Goal: Task Accomplishment & Management: Complete application form

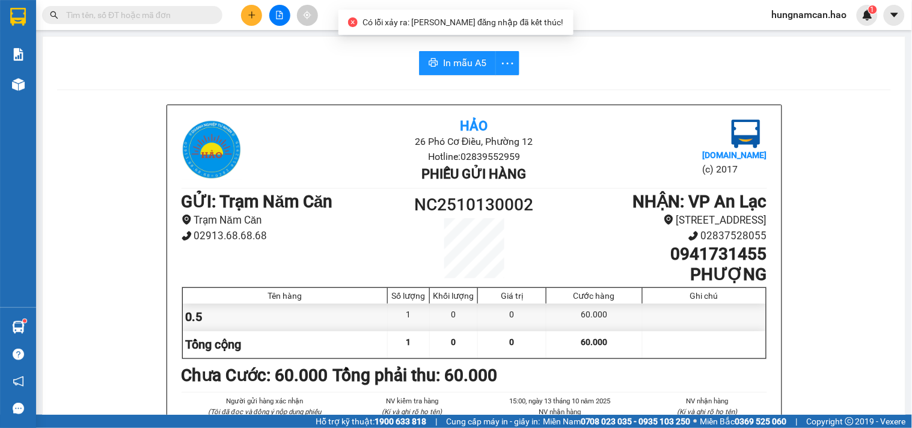
scroll to position [70, 0]
click at [243, 13] on button at bounding box center [251, 15] width 21 height 21
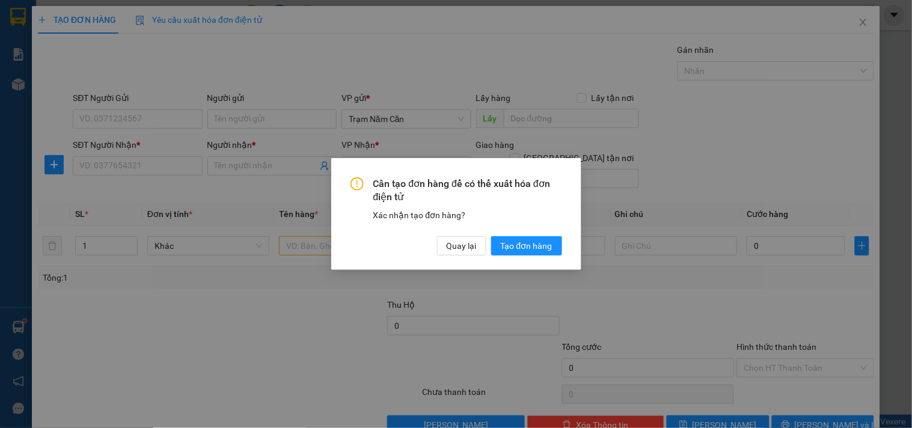
click at [446, 257] on div "Cần tạo đơn hàng để có thể xuất hóa đơn điện tử Xác nhận tạo đơn hàng? Quay lại…" at bounding box center [456, 214] width 250 height 112
click at [459, 248] on span "Quay lại" at bounding box center [462, 245] width 30 height 13
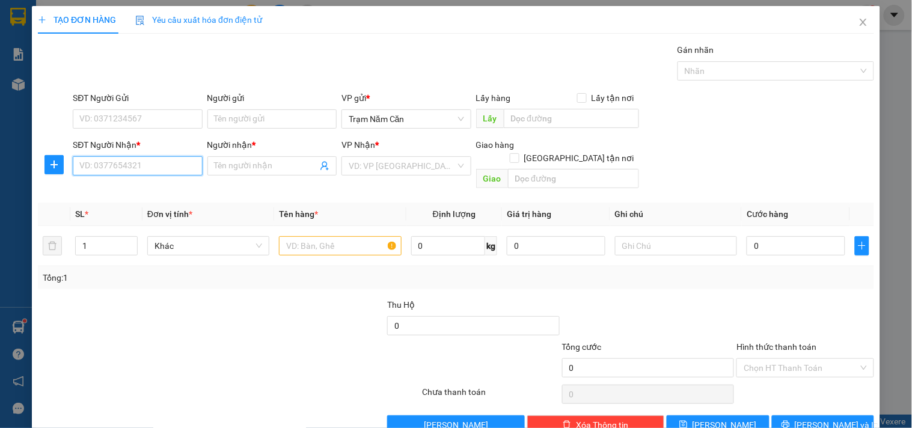
click at [153, 162] on input "SĐT Người Nhận *" at bounding box center [137, 165] width 129 height 19
type input "0919990079"
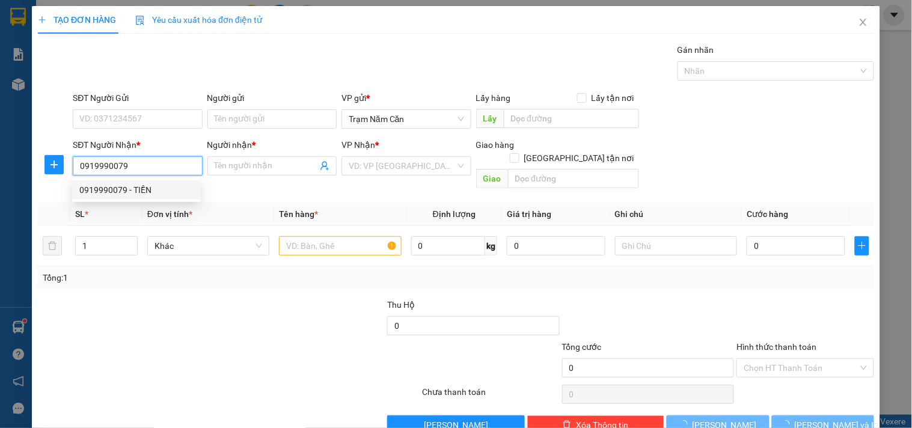
click at [138, 185] on div "0919990079 - TIỀN" at bounding box center [136, 189] width 114 height 13
type input "TIỀN"
type input "120.000"
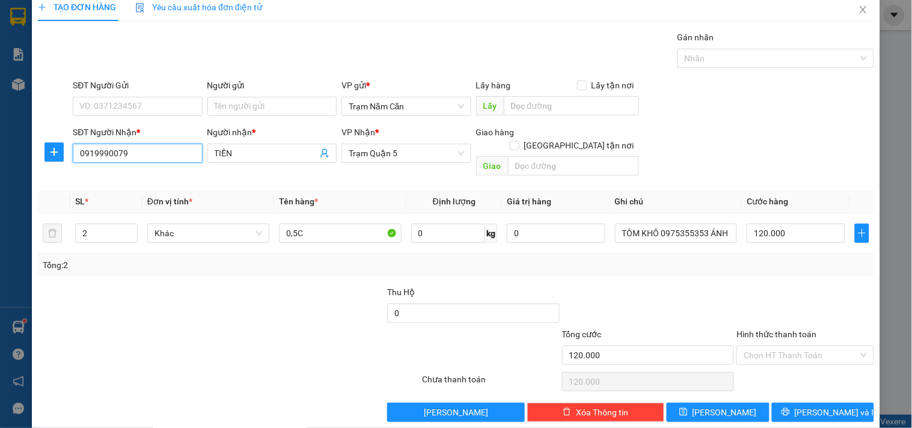
scroll to position [16, 0]
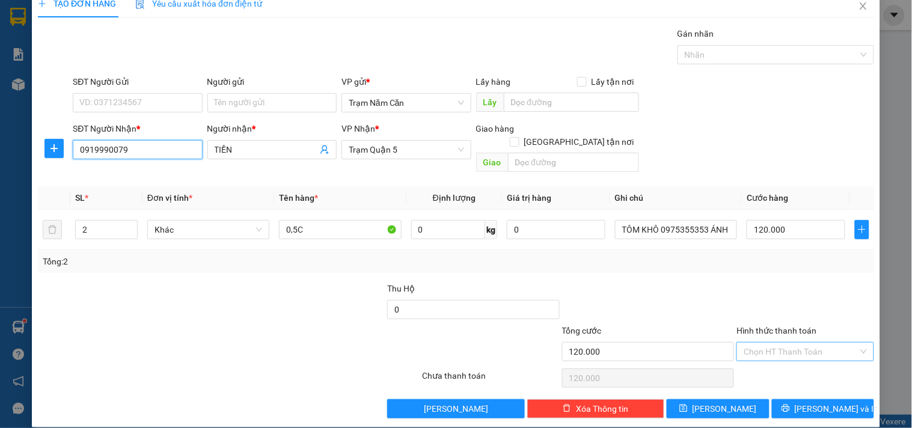
type input "0919990079"
drag, startPoint x: 776, startPoint y: 335, endPoint x: 776, endPoint y: 349, distance: 13.2
click at [776, 343] on input "Hình thức thanh toán" at bounding box center [800, 352] width 114 height 18
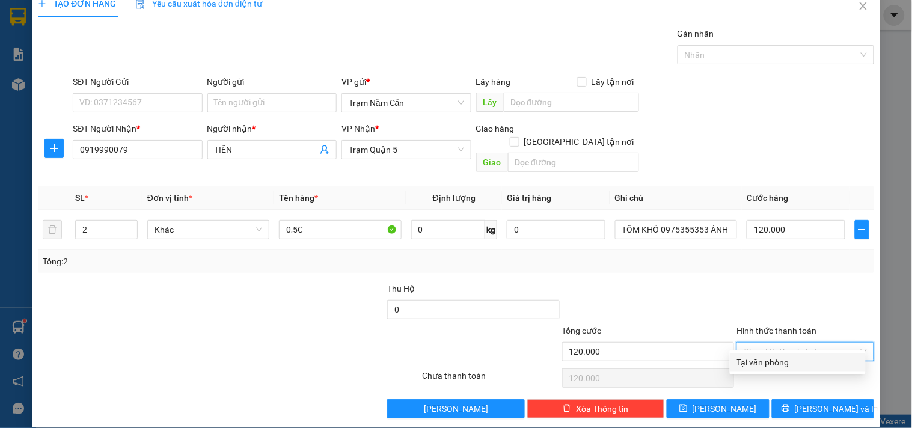
click at [775, 361] on div "Tại văn phòng" at bounding box center [797, 362] width 121 height 13
type input "0"
click at [775, 366] on div "Chọn HT Thanh Toán" at bounding box center [804, 378] width 139 height 24
click at [789, 413] on div "TẠO ĐƠN HÀNG Yêu cầu xuất hóa đơn điện tử Transit Pickup Surcharge Ids Transit …" at bounding box center [456, 209] width 848 height 438
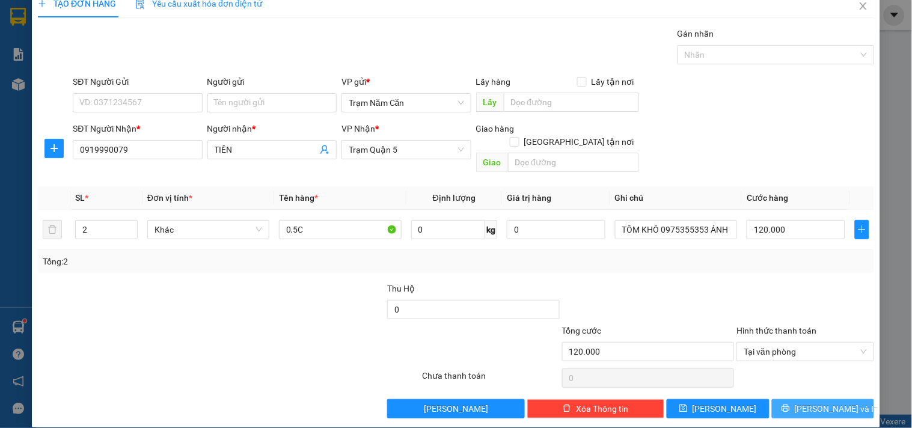
click at [790, 404] on icon "printer" at bounding box center [785, 408] width 8 height 8
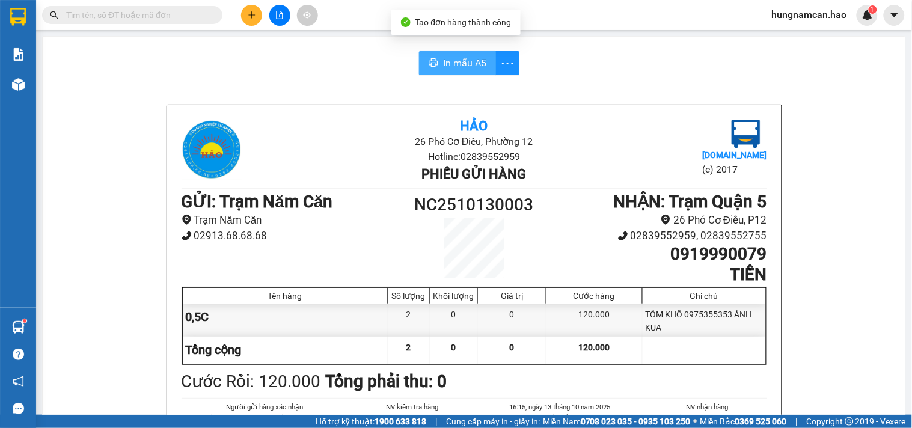
click at [457, 58] on span "In mẫu A5" at bounding box center [464, 62] width 43 height 15
click at [698, 371] on div "Cước Rồi : 120.000 Tổng phải thu: 0" at bounding box center [474, 381] width 585 height 26
click at [242, 20] on button at bounding box center [251, 15] width 21 height 21
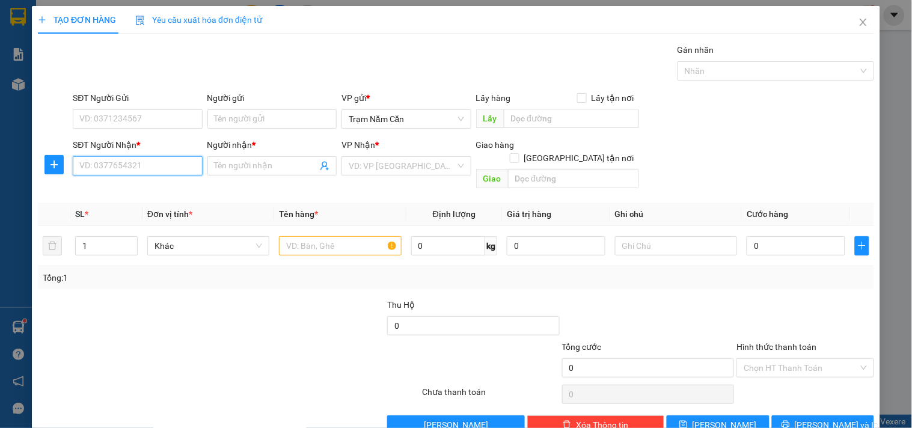
click at [157, 173] on input "SĐT Người Nhận *" at bounding box center [137, 165] width 129 height 19
type input "0854957967"
click at [145, 191] on div "0854957967 - HŨU PHƯỚC" at bounding box center [136, 189] width 114 height 13
type input "HŨU PHƯỚC"
type input "60.000"
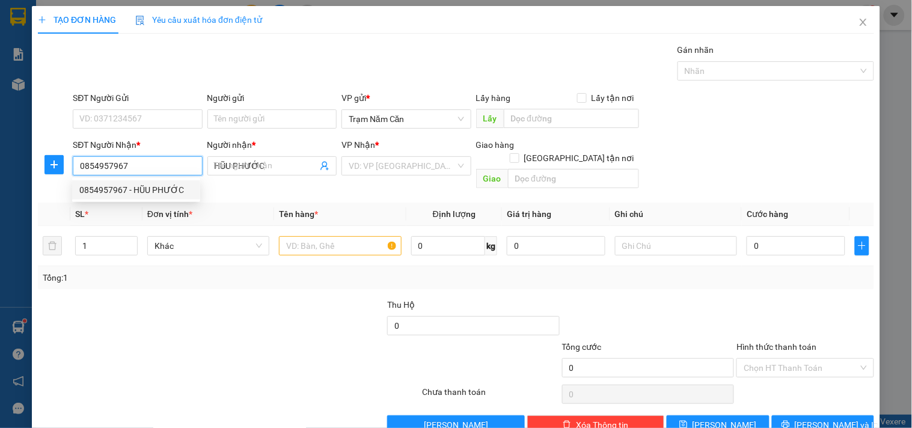
type input "60.000"
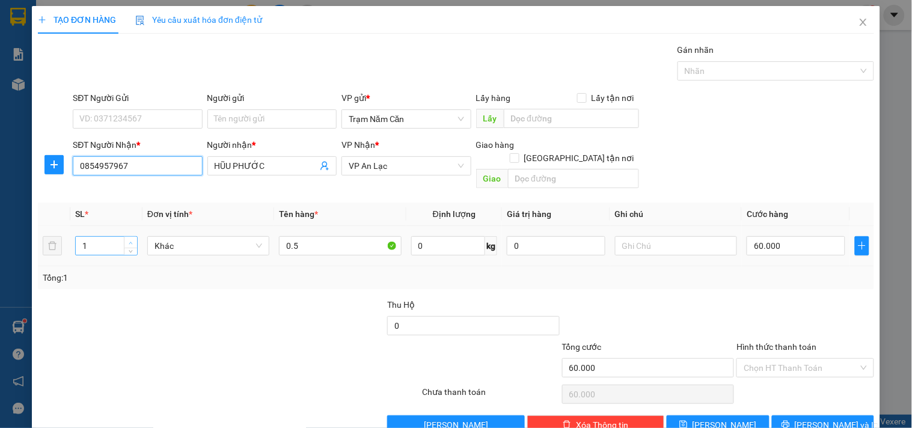
type input "0854957967"
click at [129, 242] on icon "up" at bounding box center [131, 243] width 4 height 2
type input "3"
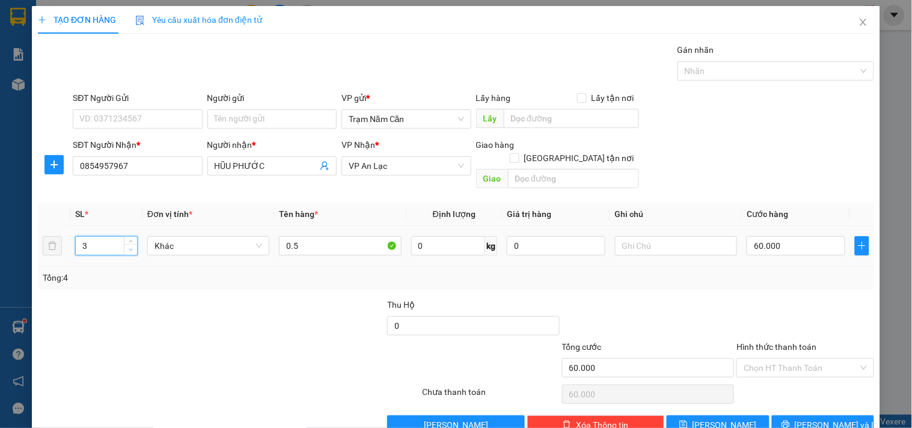
click at [129, 244] on span "Decrease Value" at bounding box center [130, 249] width 13 height 11
drag, startPoint x: 305, startPoint y: 233, endPoint x: 367, endPoint y: 233, distance: 62.5
click at [319, 236] on input "0.5" at bounding box center [340, 245] width 122 height 19
type input "0.5 BOC"
type input "0"
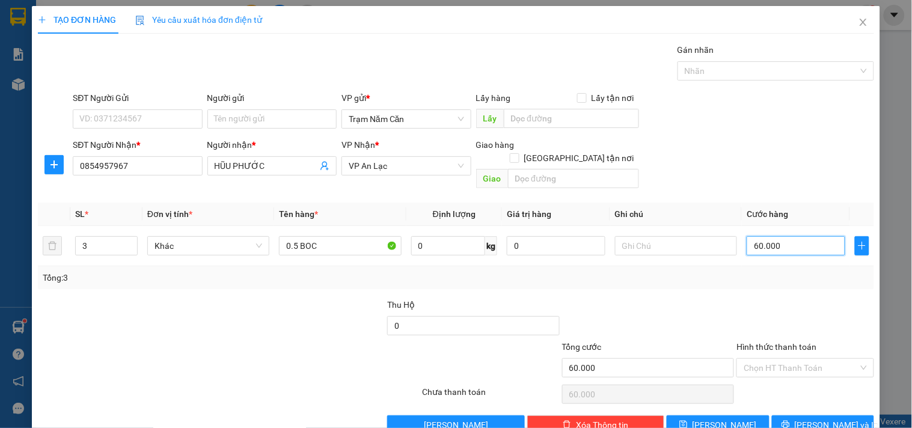
type input "0"
type input "1"
type input "01"
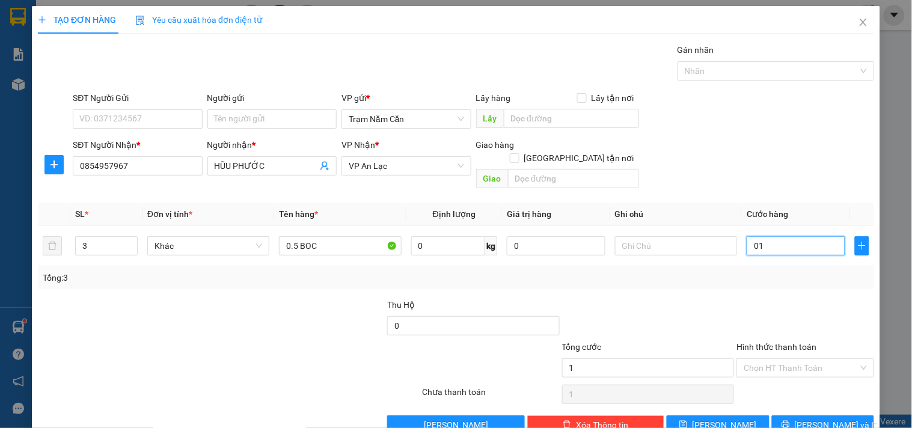
type input "15"
type input "015"
type input "1"
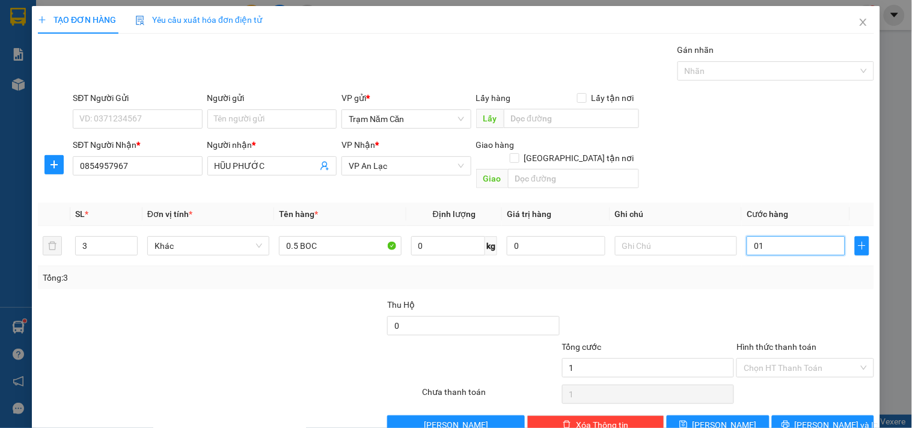
type input "0"
type input "01"
type input "1"
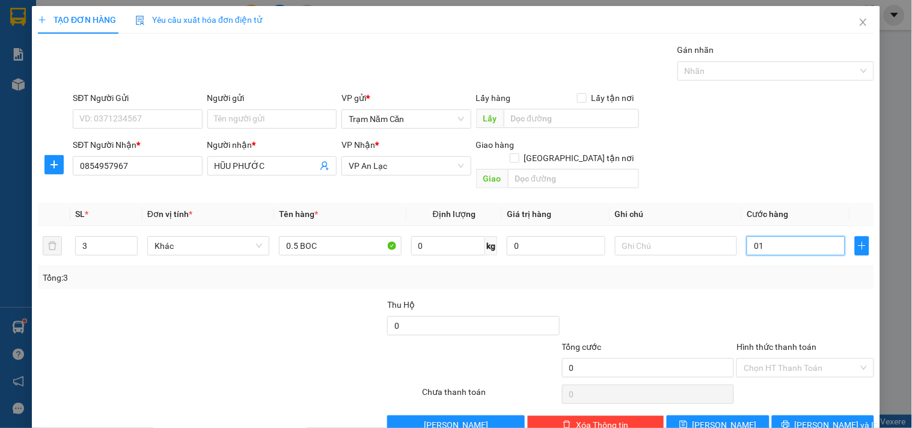
type input "1"
type input "17"
type input "017"
type input "170"
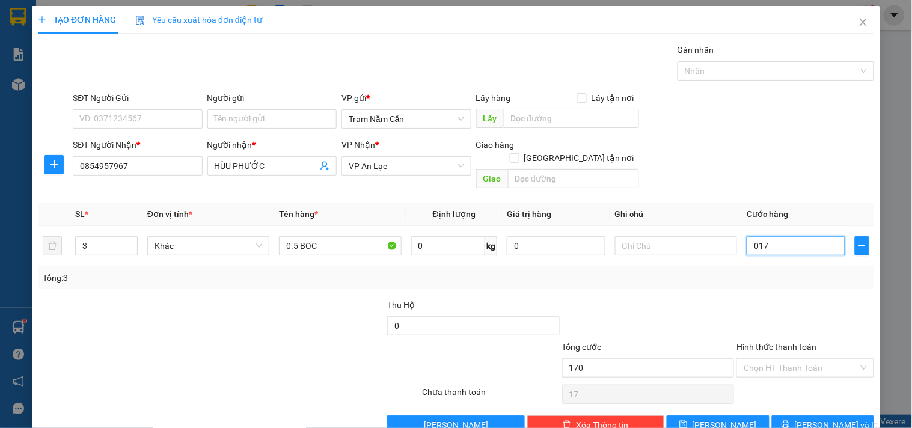
type input "170"
type input "0.170"
type input "170.000"
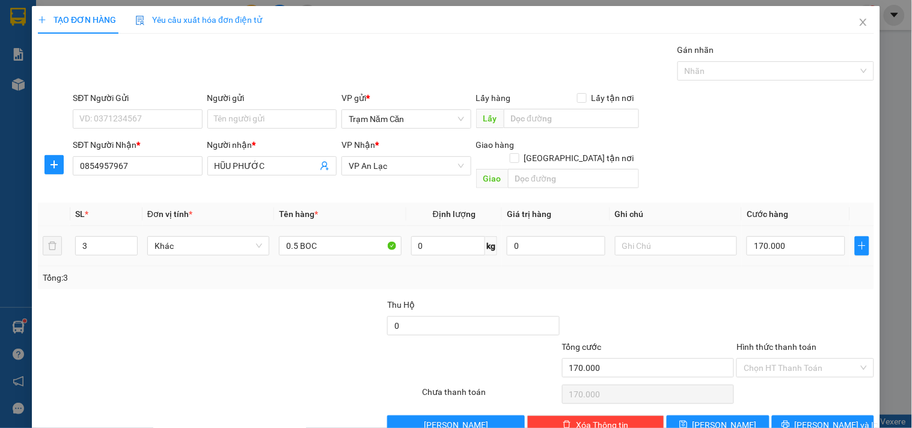
click at [784, 298] on div at bounding box center [804, 319] width 139 height 42
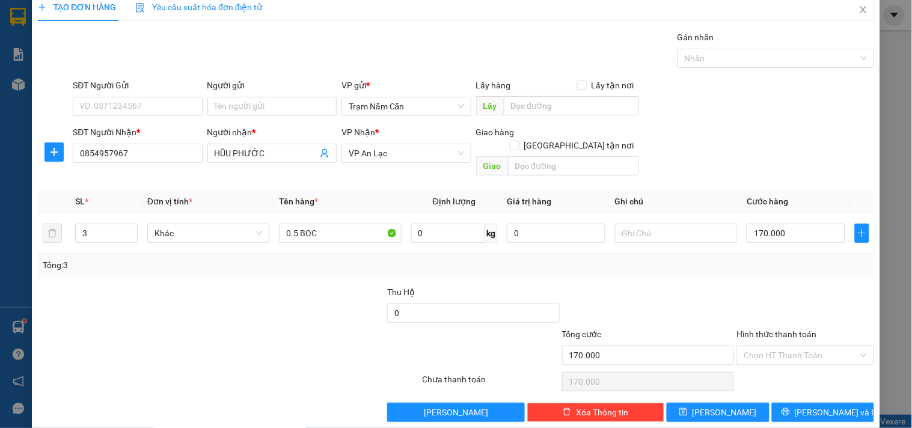
scroll to position [16, 0]
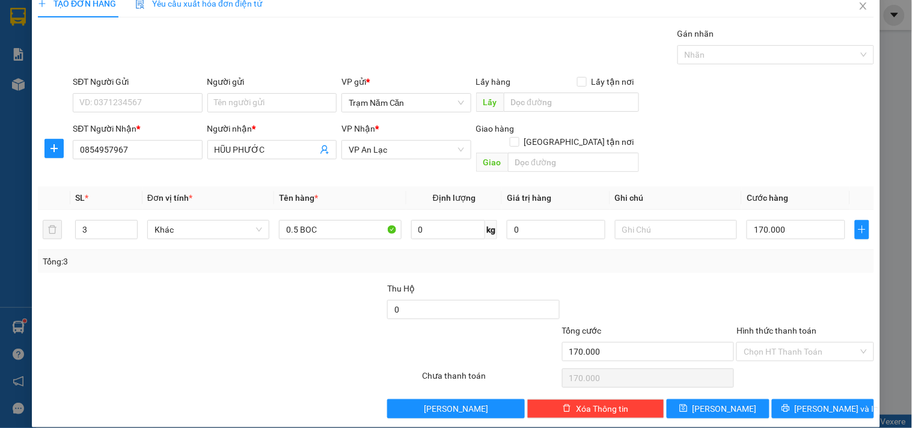
click at [787, 350] on div "Hình thức thanh toán Chọn HT Thanh Toán" at bounding box center [804, 345] width 137 height 42
click at [793, 346] on input "Hình thức thanh toán" at bounding box center [800, 352] width 114 height 18
click at [794, 356] on div "Tại văn phòng" at bounding box center [797, 362] width 121 height 13
type input "0"
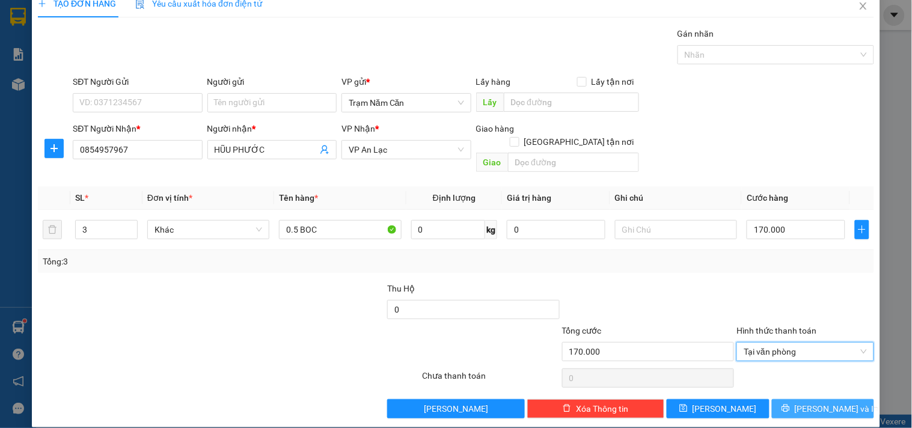
click at [789, 404] on icon "printer" at bounding box center [785, 408] width 8 height 8
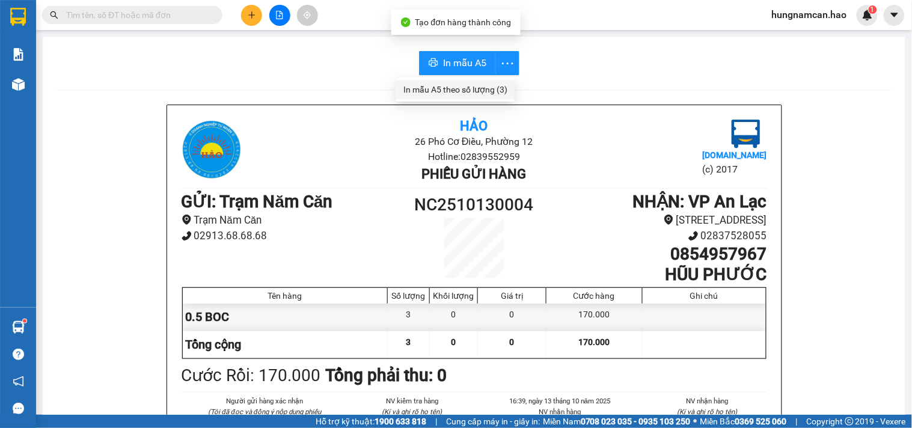
click at [490, 89] on div "In mẫu A5 theo số lượng (3)" at bounding box center [455, 89] width 104 height 13
